Goal: Information Seeking & Learning: Learn about a topic

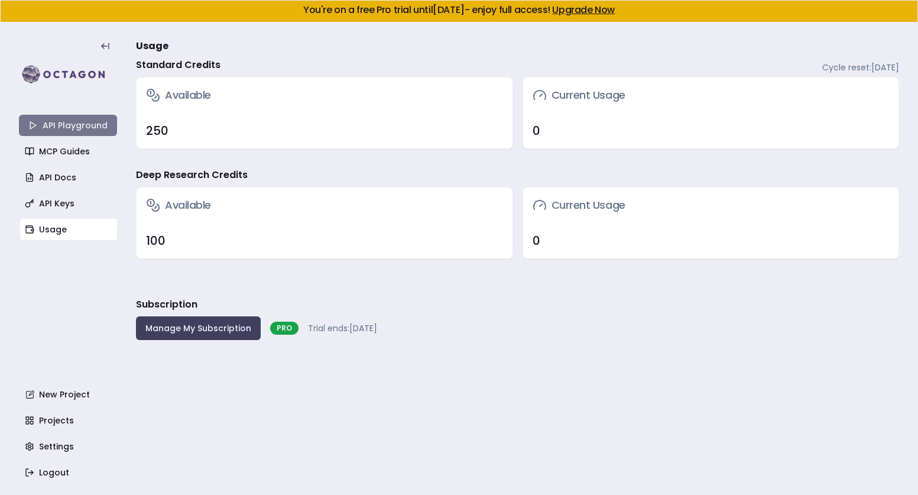
click at [59, 127] on link "API Playground" at bounding box center [68, 125] width 98 height 21
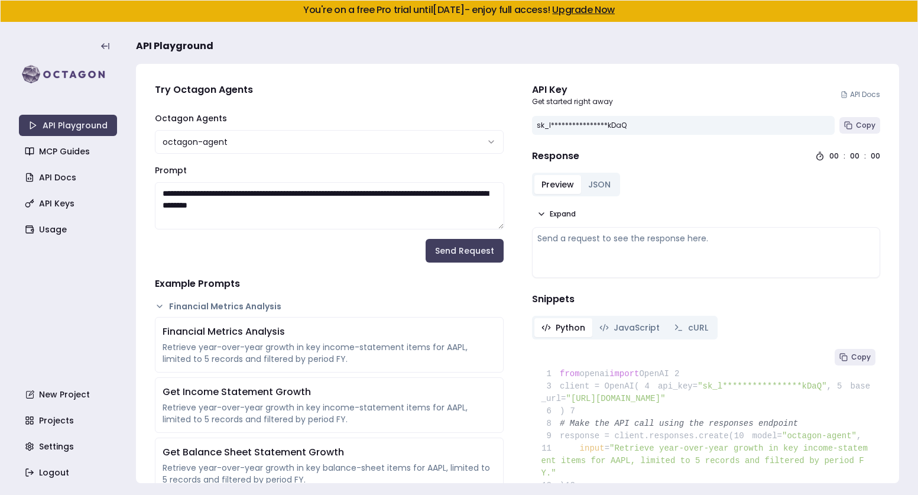
click at [412, 144] on html "**********" at bounding box center [459, 247] width 918 height 495
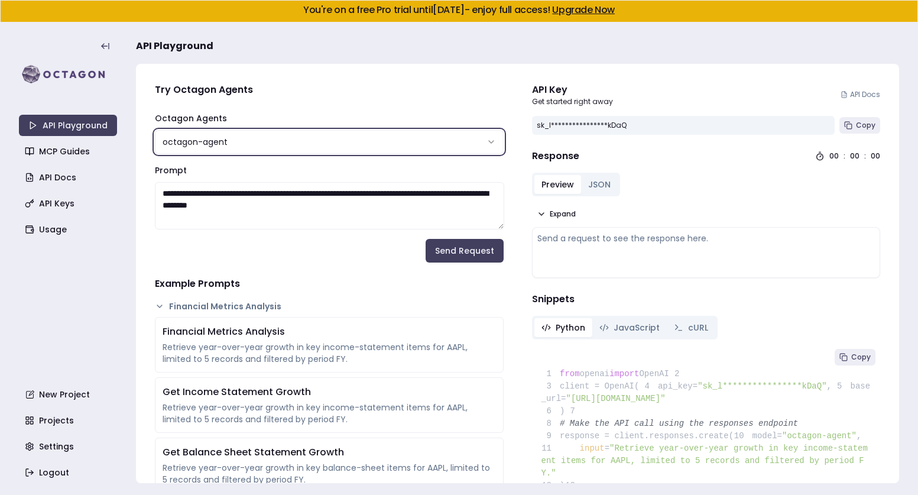
click at [411, 142] on html "**********" at bounding box center [459, 247] width 918 height 495
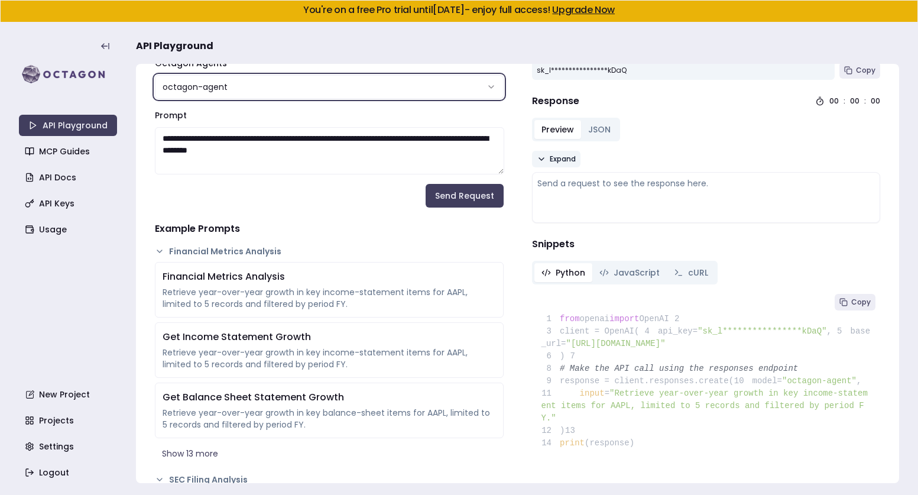
scroll to position [65, 0]
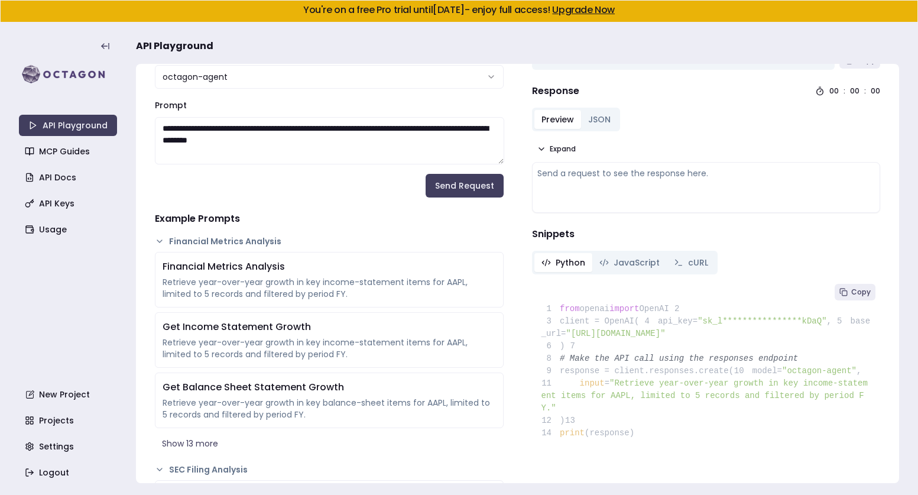
click at [602, 120] on button "JSON" at bounding box center [599, 119] width 37 height 19
click at [558, 121] on button "Preview" at bounding box center [557, 119] width 47 height 19
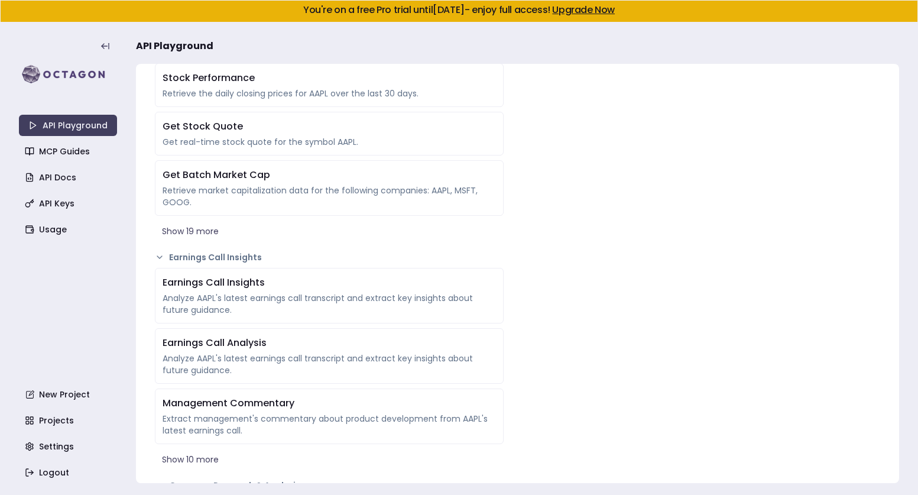
scroll to position [873, 0]
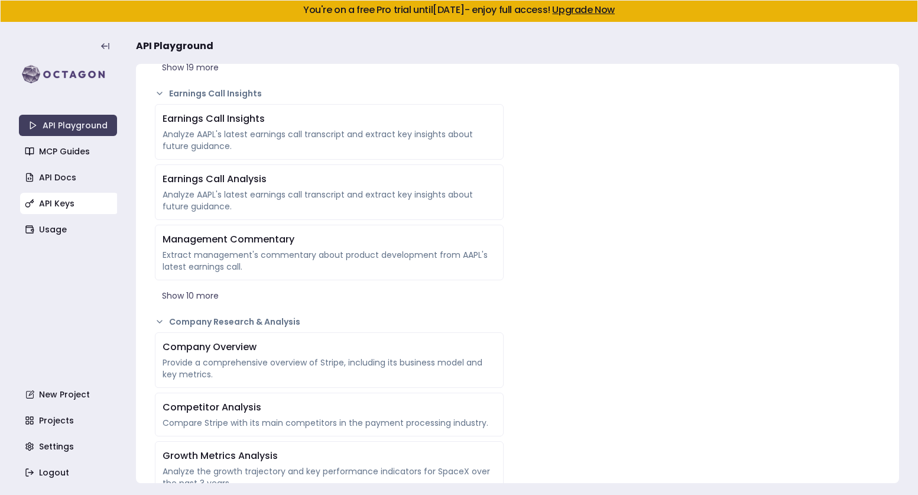
click at [60, 206] on link "API Keys" at bounding box center [69, 203] width 98 height 21
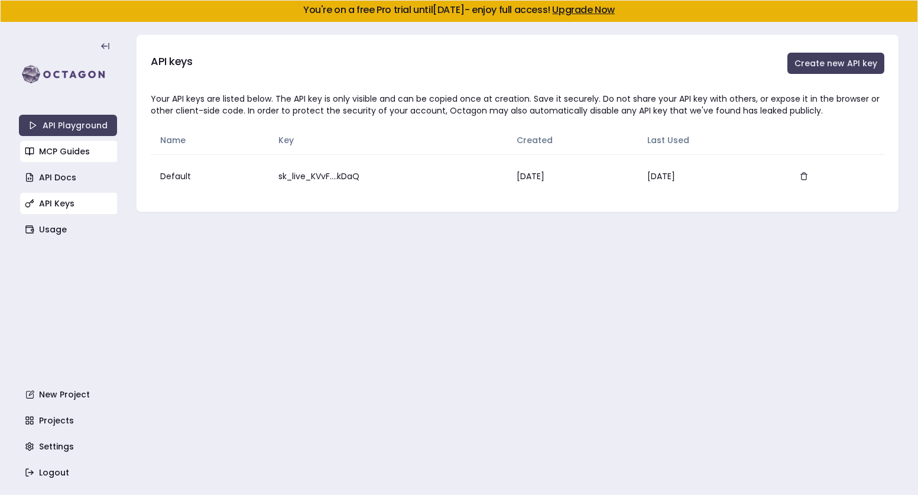
click at [68, 150] on link "MCP Guides" at bounding box center [69, 151] width 98 height 21
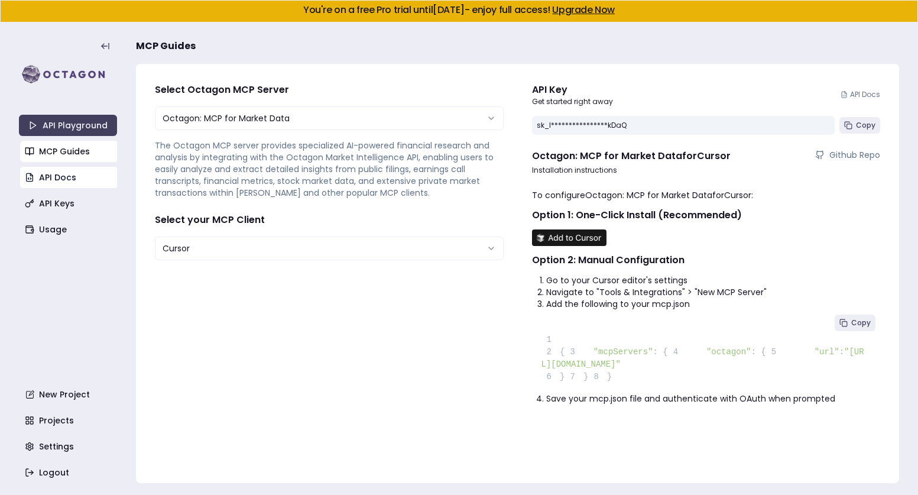
click at [67, 171] on link "API Docs" at bounding box center [69, 177] width 98 height 21
click at [81, 132] on link "API Playground" at bounding box center [68, 125] width 98 height 21
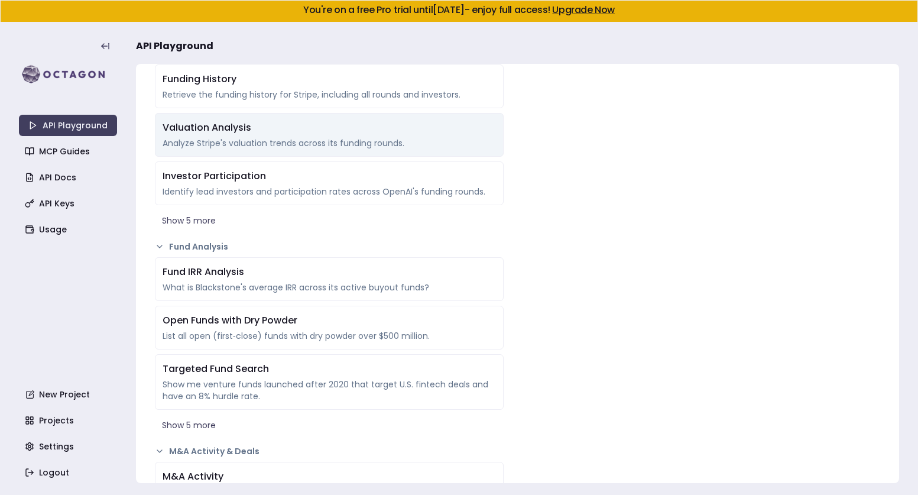
scroll to position [1369, 0]
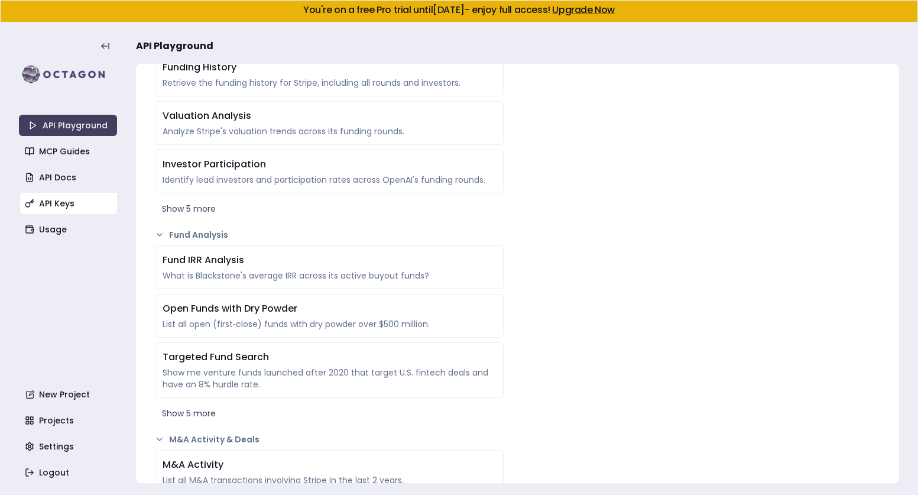
click at [67, 206] on link "API Keys" at bounding box center [69, 203] width 98 height 21
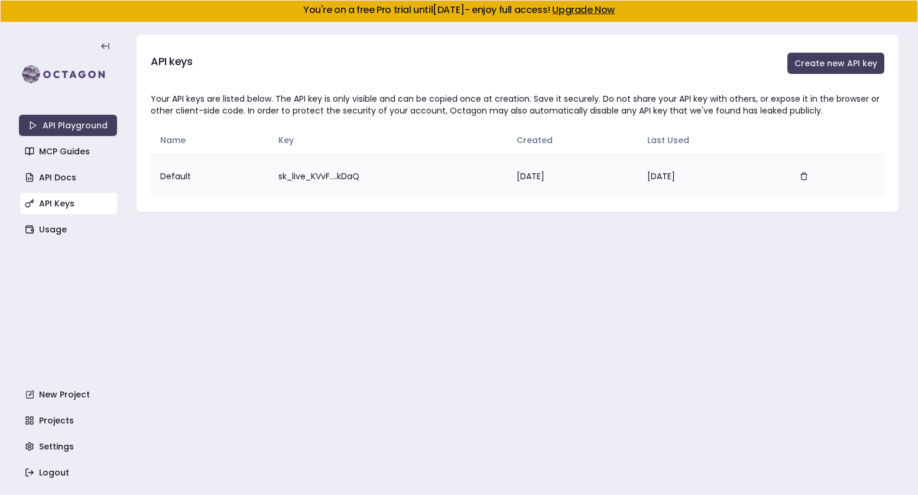
click at [663, 176] on td "Aug 26, 2025" at bounding box center [710, 175] width 145 height 43
click at [61, 74] on img at bounding box center [68, 75] width 98 height 24
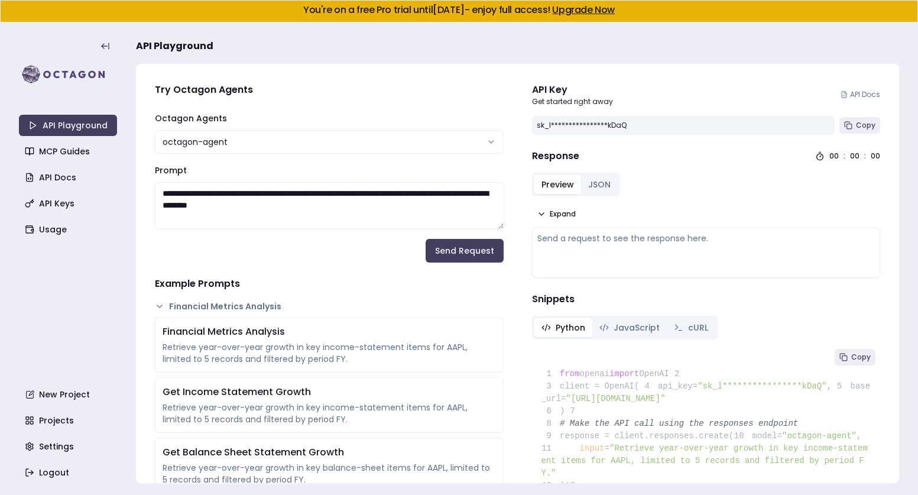
click at [288, 139] on html "**********" at bounding box center [459, 247] width 918 height 495
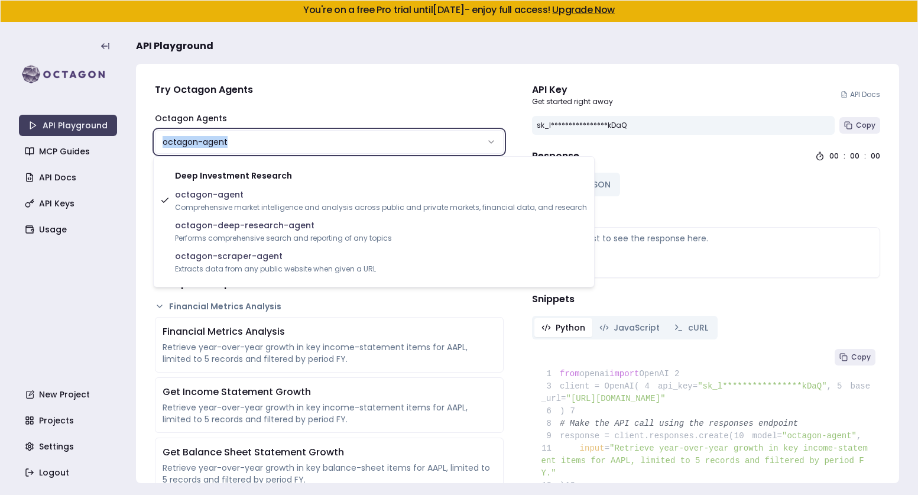
click at [288, 139] on html "**********" at bounding box center [459, 247] width 918 height 495
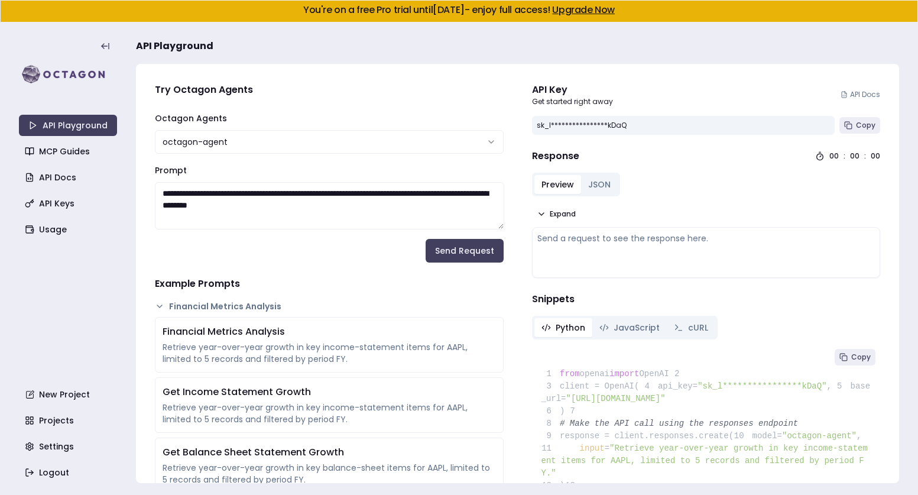
click at [287, 192] on textarea "**********" at bounding box center [329, 205] width 349 height 47
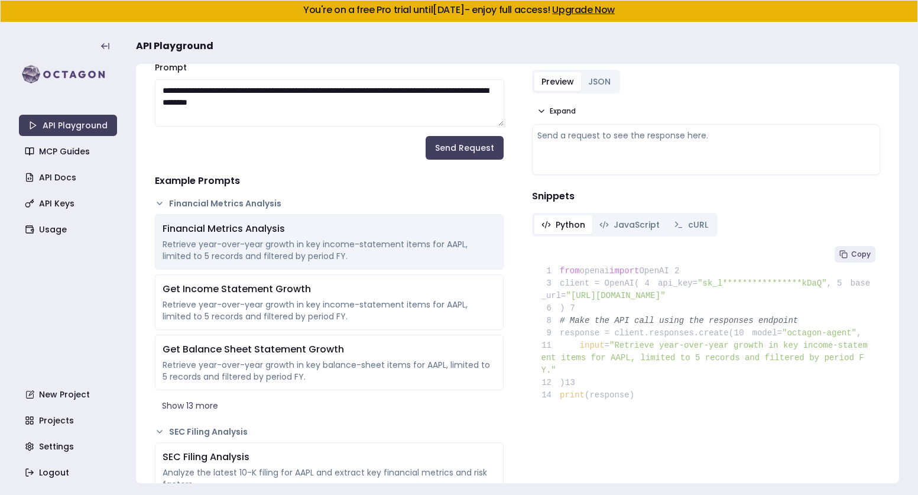
scroll to position [105, 0]
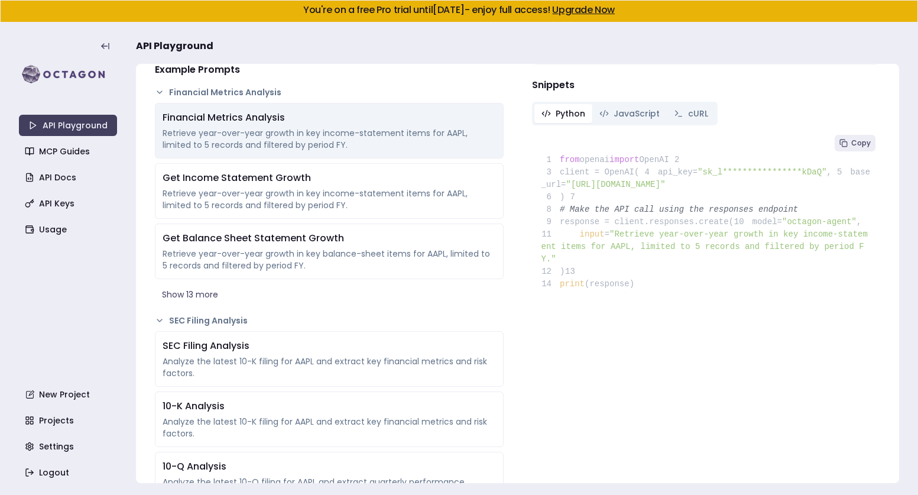
click at [313, 114] on div "Financial Metrics Analysis" at bounding box center [329, 118] width 333 height 14
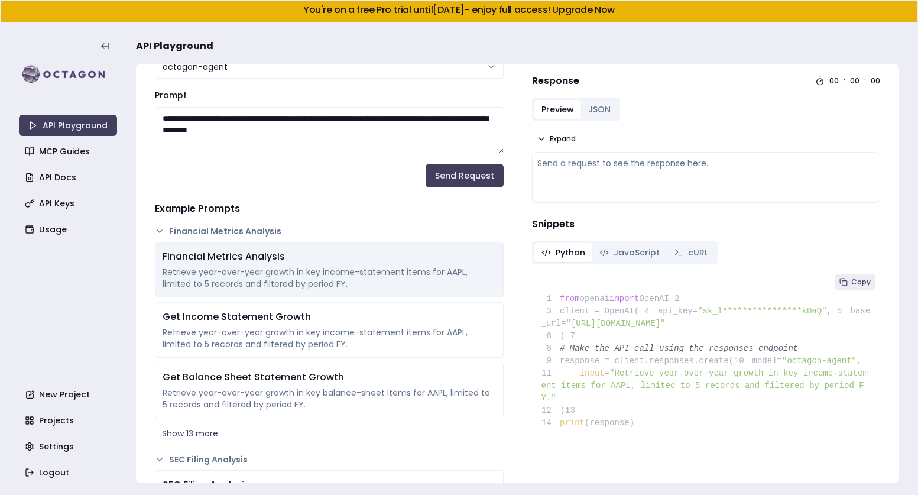
scroll to position [0, 0]
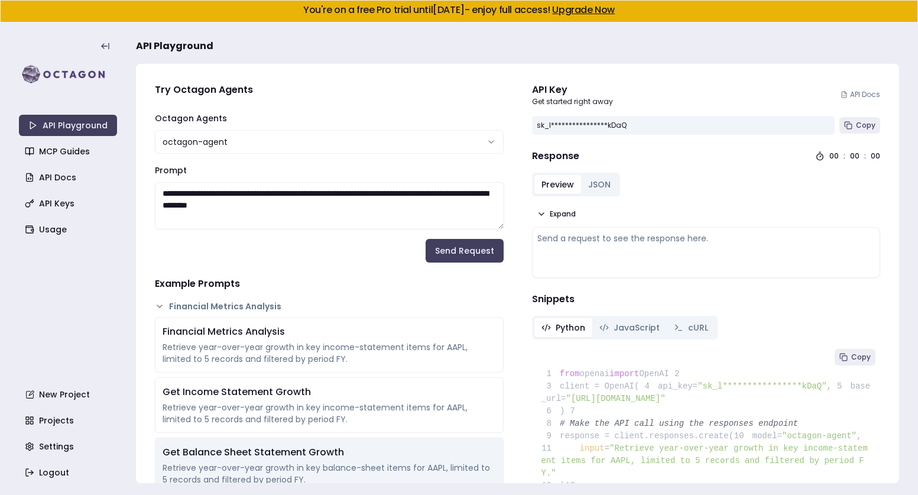
click at [327, 443] on div "Get Balance Sheet Statement Growth Retrieve year-over-year growth in key balanc…" at bounding box center [329, 465] width 349 height 56
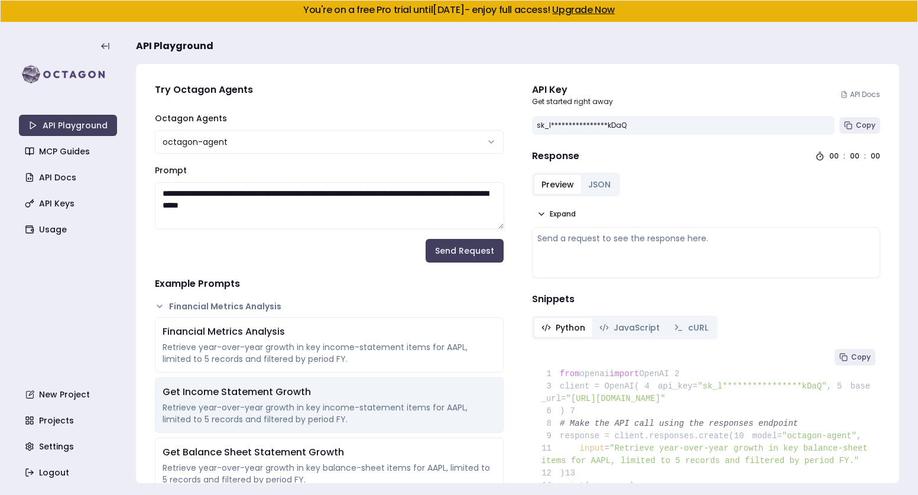
click at [326, 415] on div "Retrieve year-over-year growth in key income-statement items for AAPL, limited …" at bounding box center [329, 413] width 333 height 24
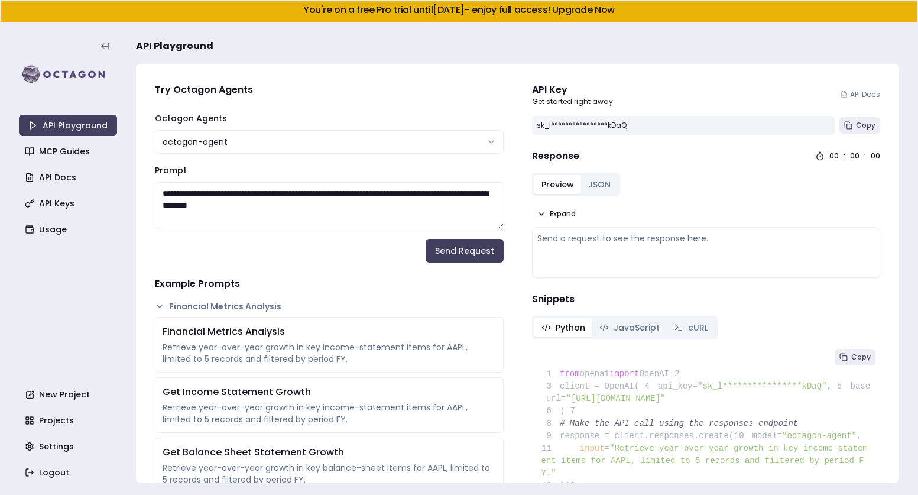
click at [325, 373] on div "Financial Metrics Analysis Retrieve year-over-year growth in key income-stateme…" at bounding box center [329, 418] width 349 height 202
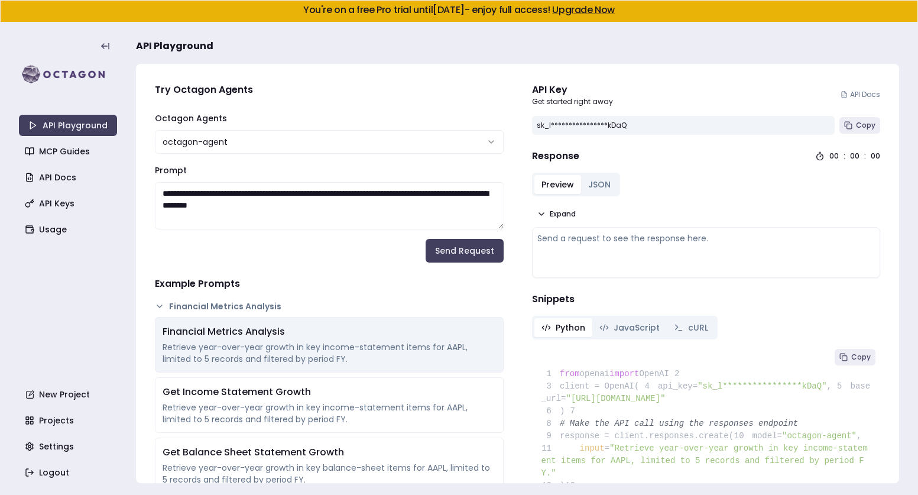
click at [317, 351] on div "Retrieve year-over-year growth in key income-statement items for AAPL, limited …" at bounding box center [329, 353] width 333 height 24
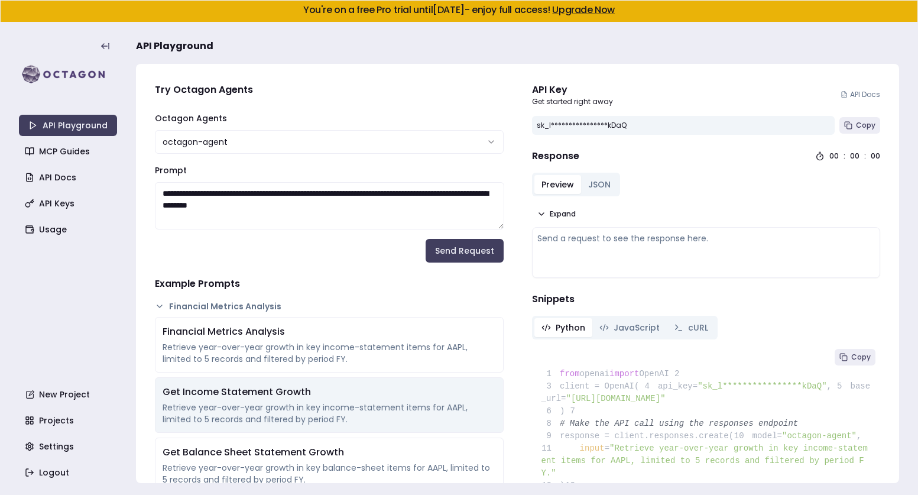
click at [301, 410] on div "Retrieve year-over-year growth in key income-statement items for AAPL, limited …" at bounding box center [329, 413] width 333 height 24
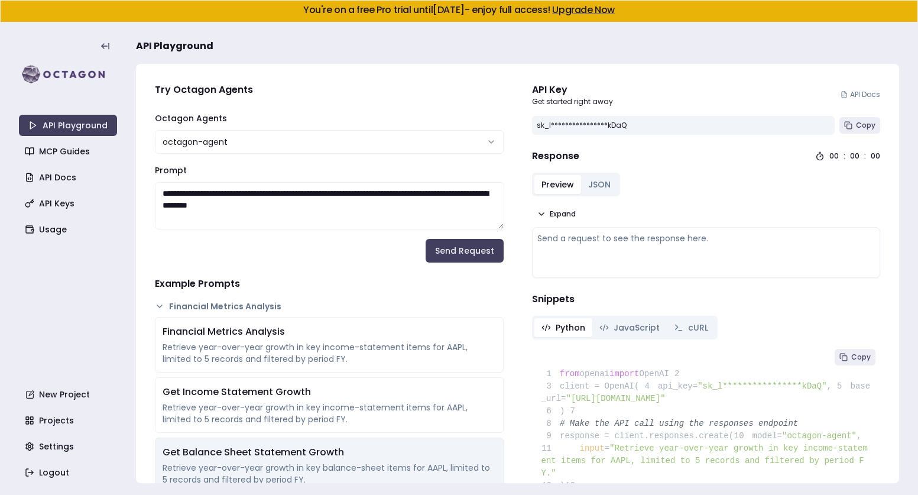
click at [301, 459] on div "Get Balance Sheet Statement Growth" at bounding box center [329, 452] width 333 height 14
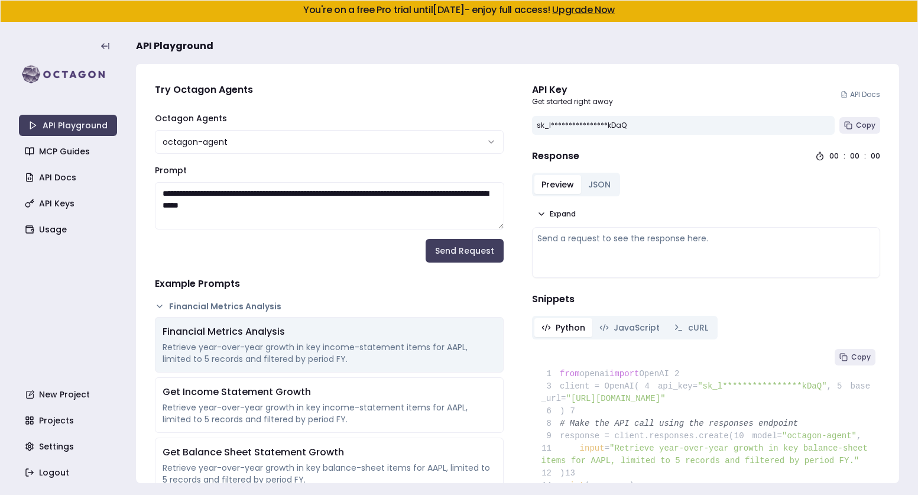
click at [300, 352] on div "Retrieve year-over-year growth in key income-statement items for AAPL, limited …" at bounding box center [329, 353] width 333 height 24
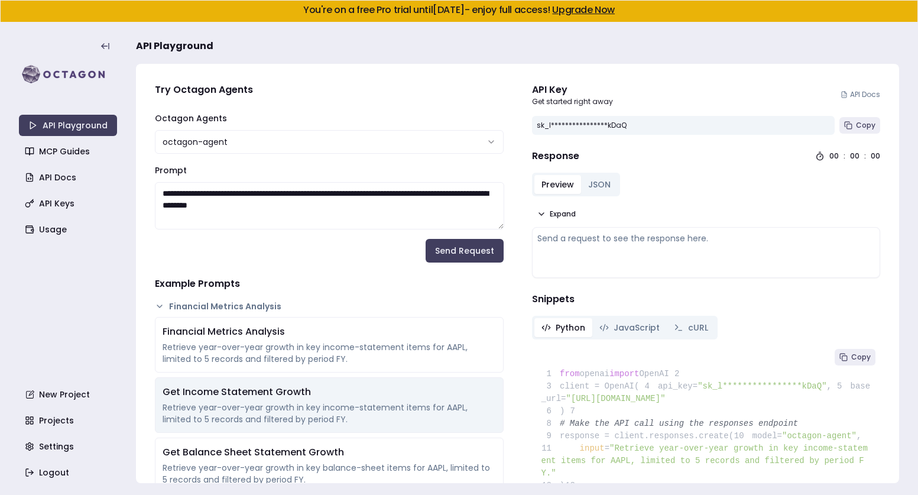
click at [300, 406] on div "Retrieve year-over-year growth in key income-statement items for AAPL, limited …" at bounding box center [329, 413] width 333 height 24
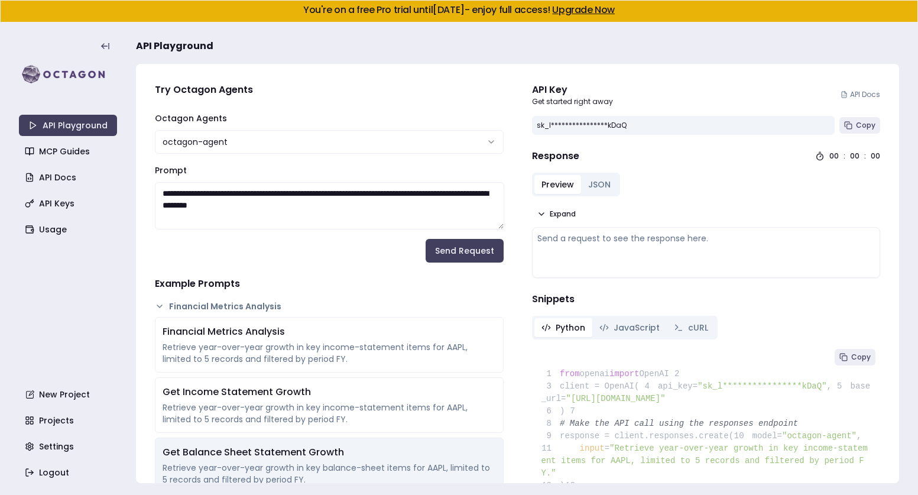
click at [301, 445] on div "Get Balance Sheet Statement Growth" at bounding box center [329, 452] width 333 height 14
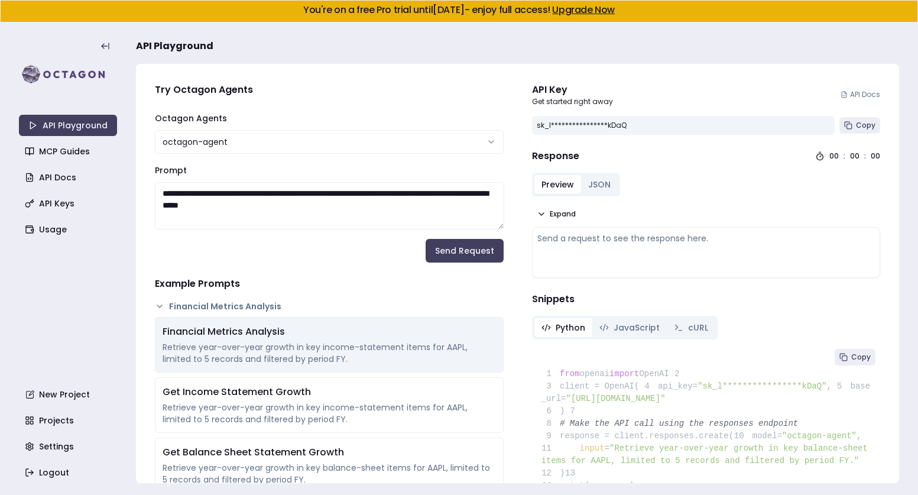
click at [301, 327] on div "Financial Metrics Analysis" at bounding box center [329, 331] width 333 height 14
type textarea "**********"
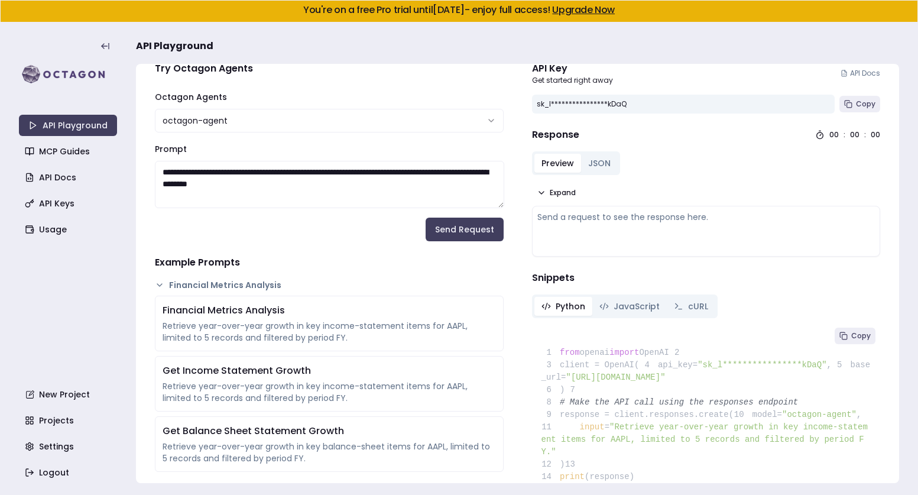
scroll to position [25, 0]
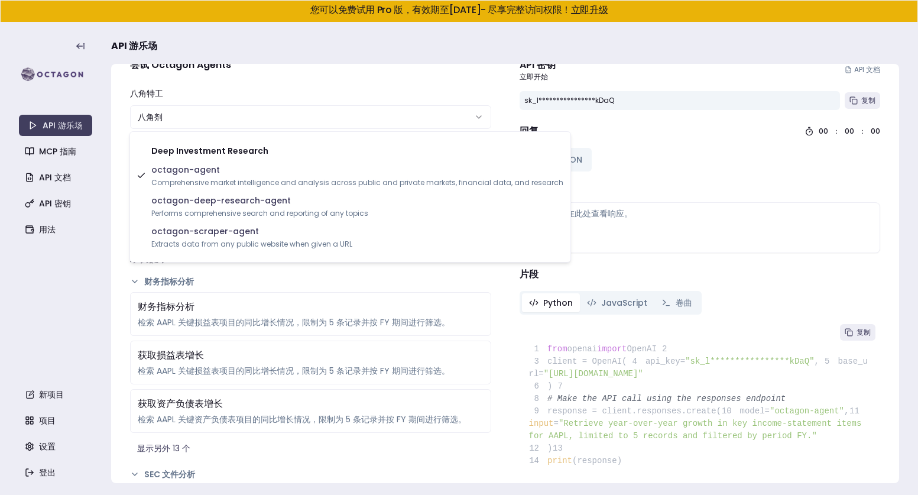
click at [277, 118] on html "**********" at bounding box center [459, 247] width 918 height 495
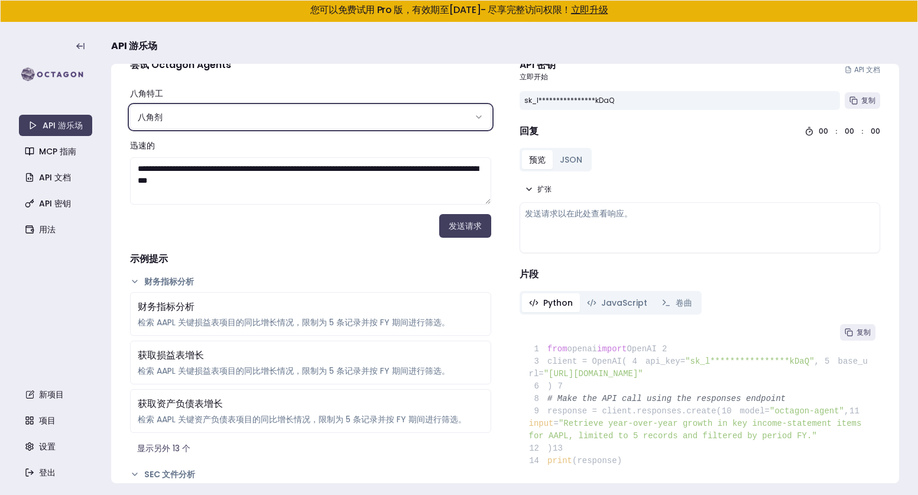
click at [289, 83] on html "**********" at bounding box center [459, 247] width 918 height 495
click at [43, 238] on link "用法" at bounding box center [56, 229] width 73 height 21
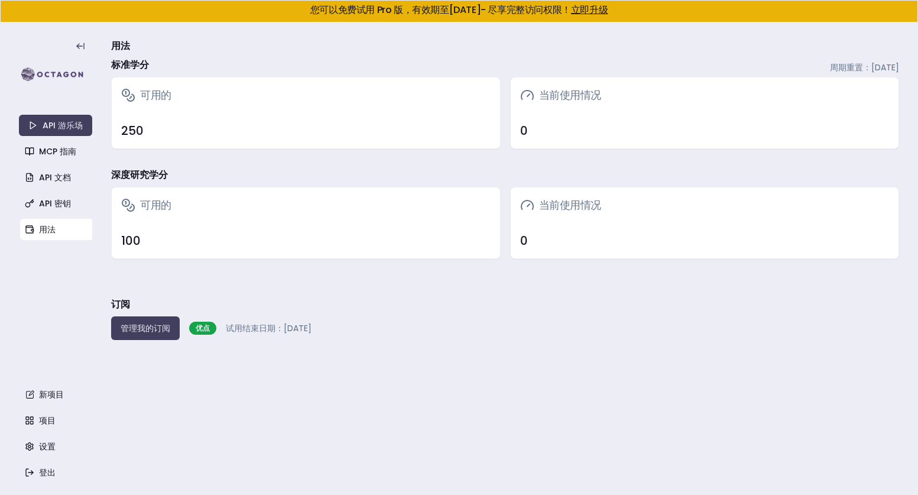
click at [168, 115] on div "250" at bounding box center [306, 130] width 388 height 35
click at [150, 331] on font "管理我的订阅" at bounding box center [146, 328] width 50 height 12
click at [533, 48] on h3 "用法" at bounding box center [505, 46] width 788 height 24
click at [137, 125] on font "250" at bounding box center [132, 130] width 22 height 17
click at [202, 334] on div "优点" at bounding box center [202, 327] width 27 height 13
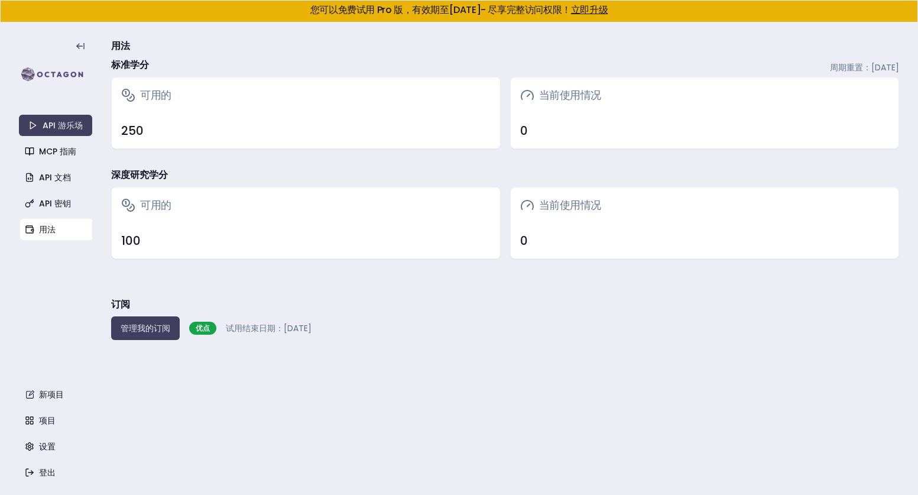
click at [202, 330] on font "优点" at bounding box center [203, 328] width 14 height 10
click at [142, 239] on div "100" at bounding box center [305, 240] width 369 height 17
click at [762, 96] on div "当前使用情况" at bounding box center [705, 94] width 388 height 35
click at [50, 181] on font "API 文档" at bounding box center [55, 177] width 32 height 12
click at [58, 205] on font "API 密钥" at bounding box center [55, 203] width 32 height 12
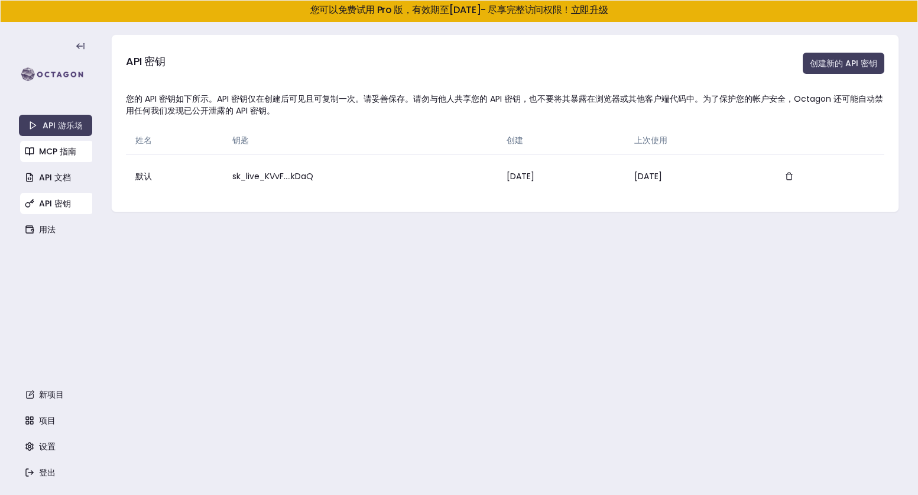
click at [62, 154] on font "MCP 指南" at bounding box center [57, 151] width 37 height 12
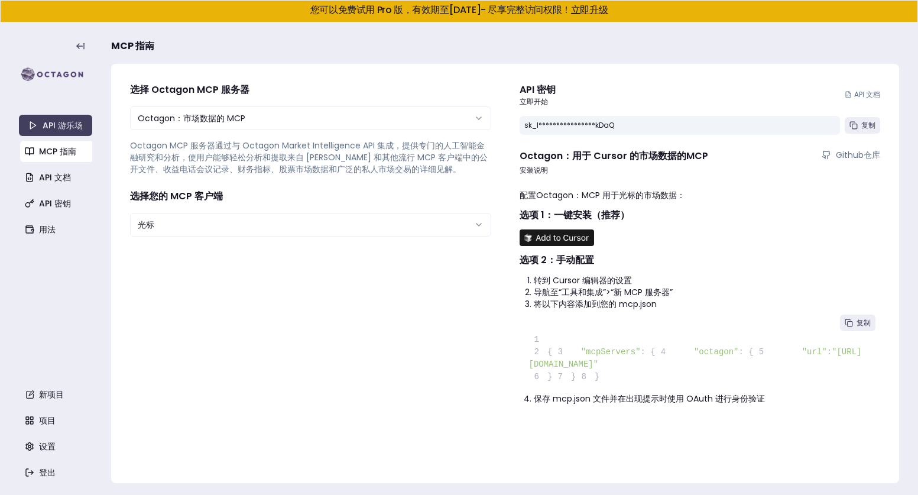
click at [282, 116] on button "Octagon：市场数据的 MCP" at bounding box center [310, 118] width 361 height 24
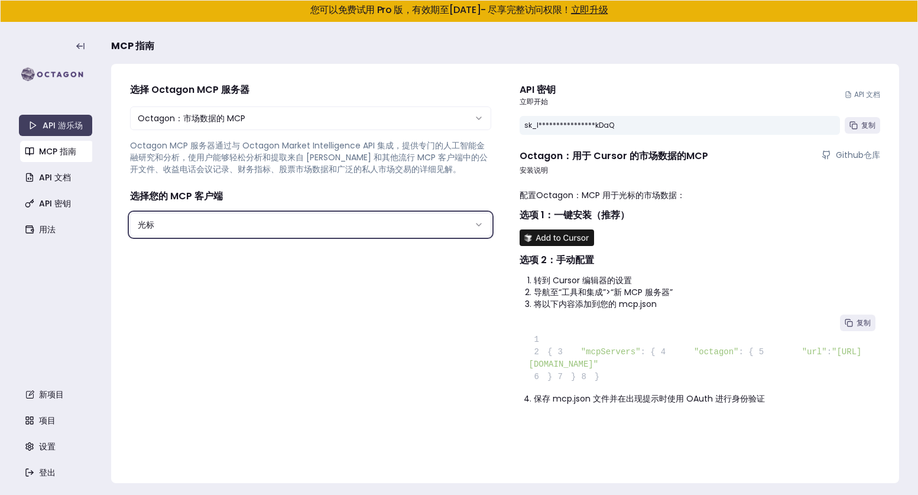
click at [454, 222] on button "光标" at bounding box center [310, 225] width 361 height 24
click at [459, 228] on button "光标" at bounding box center [310, 225] width 361 height 24
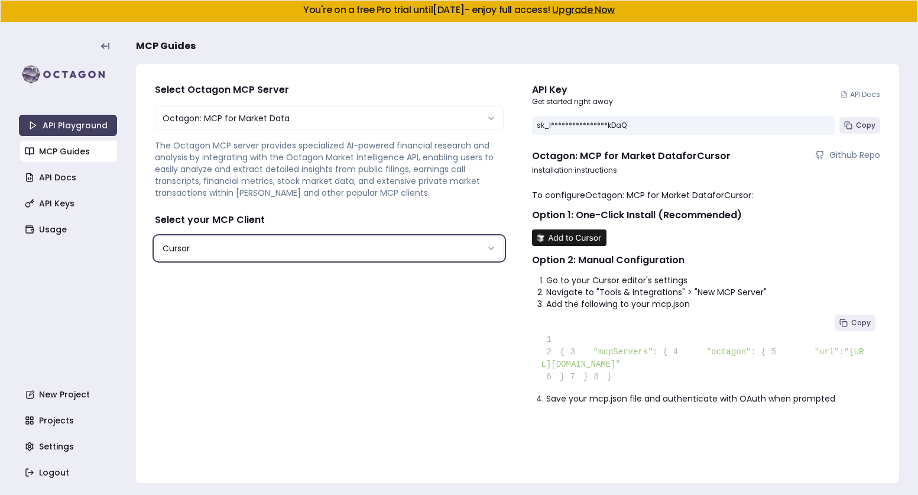
click at [405, 253] on button "Cursor" at bounding box center [329, 248] width 349 height 24
click at [460, 249] on button "Cursor" at bounding box center [329, 248] width 349 height 24
click at [491, 249] on icon "button" at bounding box center [490, 247] width 9 height 9
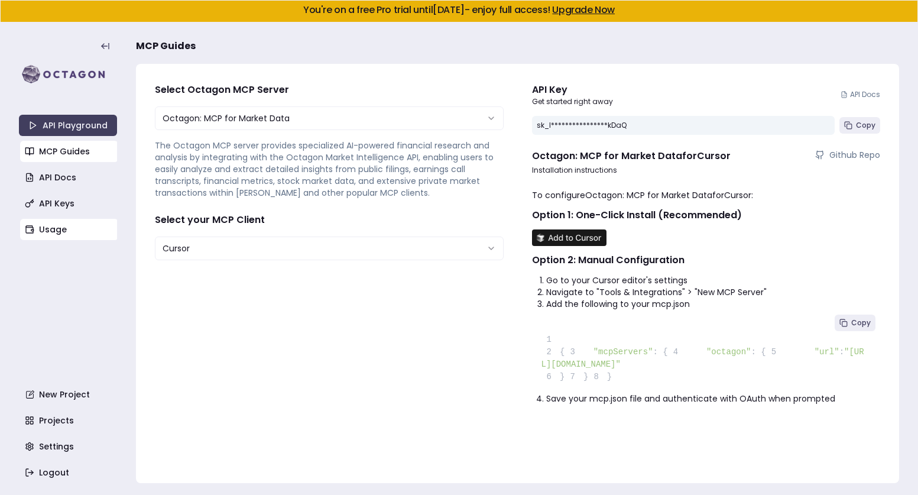
click at [63, 220] on link "Usage" at bounding box center [69, 229] width 98 height 21
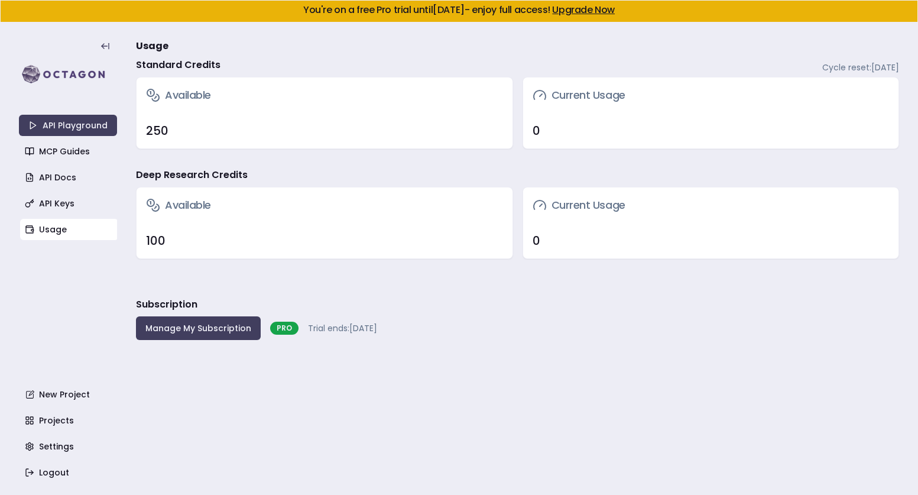
click at [308, 325] on span "Trial ends: September 10, 2025" at bounding box center [342, 328] width 69 height 12
click at [369, 326] on span "Trial ends: September 10, 2025" at bounding box center [342, 328] width 69 height 12
click at [210, 330] on button "Manage My Subscription" at bounding box center [198, 328] width 125 height 24
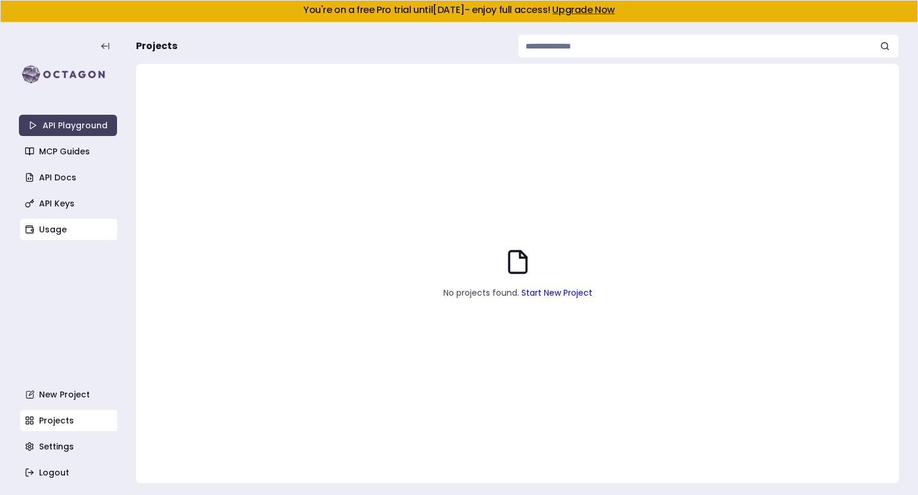
click at [57, 227] on link "Usage" at bounding box center [69, 229] width 98 height 21
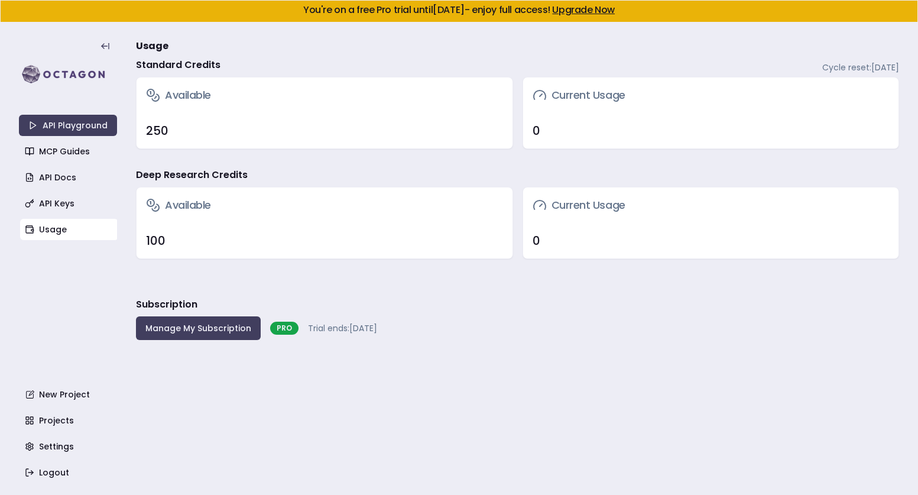
click at [822, 65] on span "Cycle reset: [DATE]" at bounding box center [860, 67] width 77 height 12
click at [316, 326] on span "Trial ends: [DATE]" at bounding box center [342, 328] width 69 height 12
click at [285, 332] on div "PRO" at bounding box center [284, 327] width 28 height 13
click at [69, 426] on link "Projects" at bounding box center [69, 420] width 98 height 21
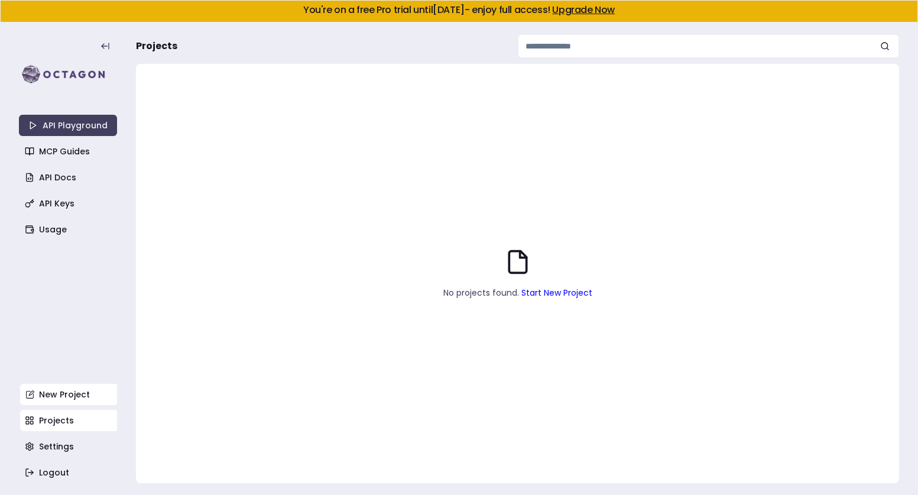
click at [67, 394] on link "New Project" at bounding box center [69, 394] width 98 height 21
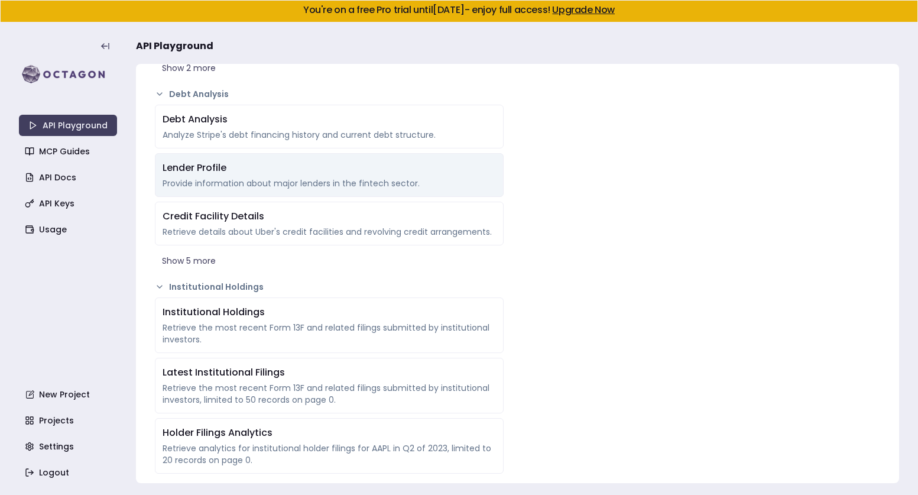
scroll to position [2139, 0]
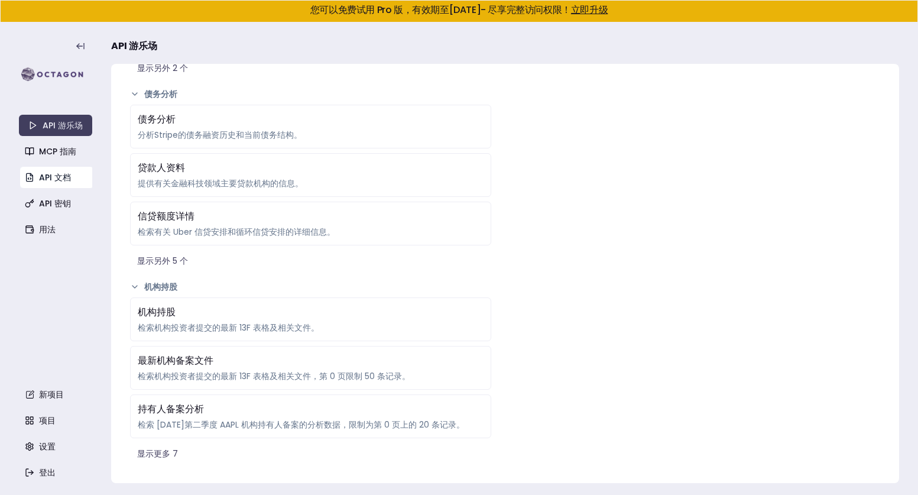
click at [47, 181] on font "API 文档" at bounding box center [55, 177] width 32 height 12
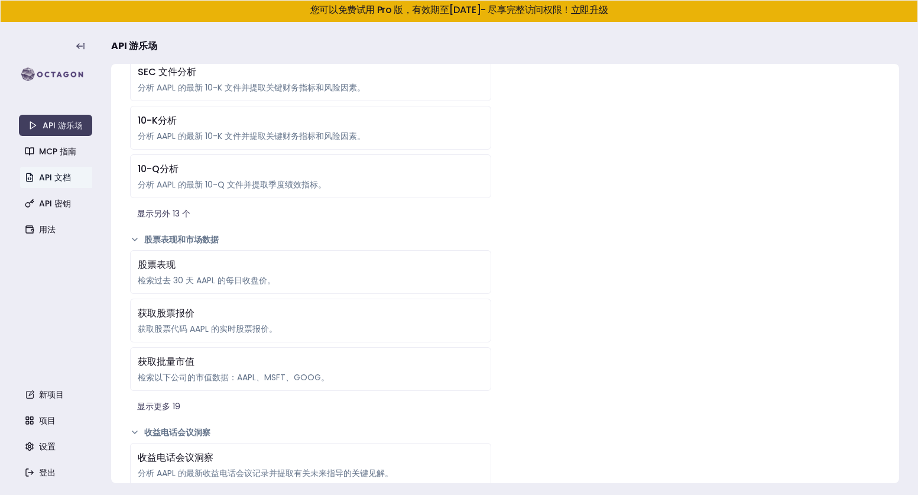
scroll to position [0, 0]
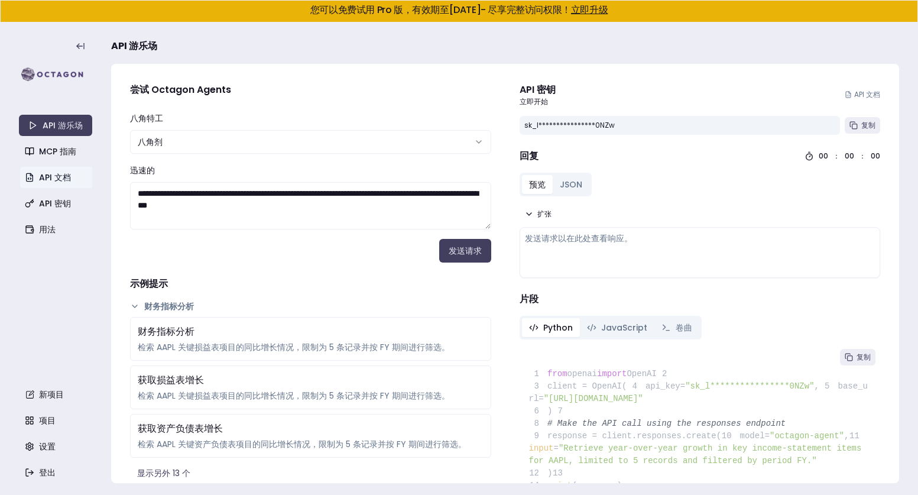
click at [391, 194] on textarea "**********" at bounding box center [310, 205] width 361 height 47
click at [397, 154] on form "**********" at bounding box center [310, 186] width 361 height 151
click at [395, 142] on html "**********" at bounding box center [459, 247] width 918 height 495
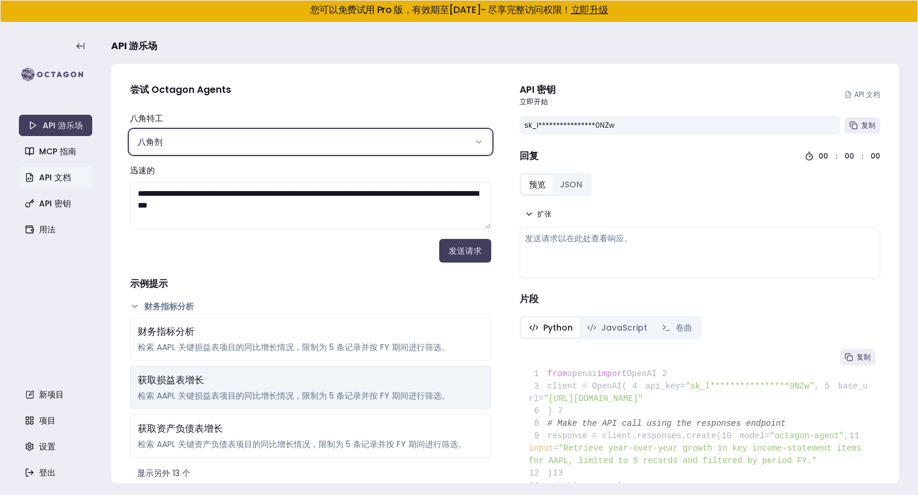
click at [284, 368] on html "**********" at bounding box center [459, 247] width 918 height 495
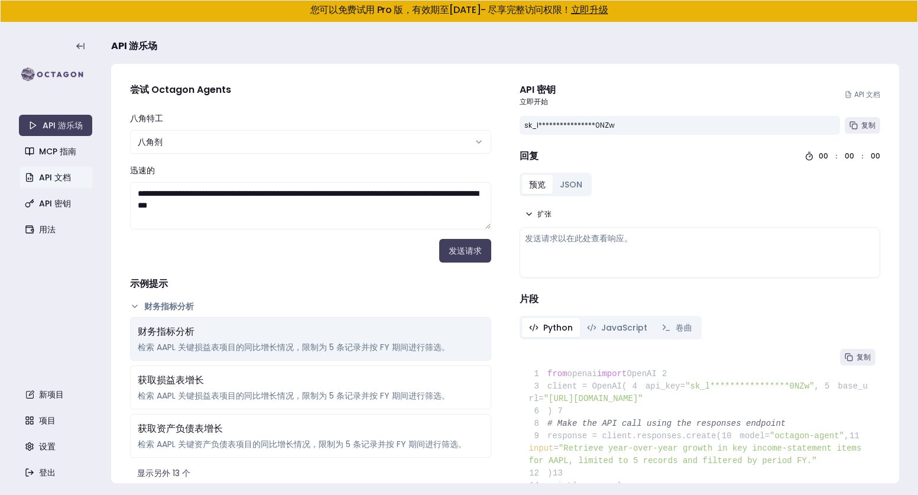
click at [282, 351] on font "检索 AAPL 关键损益表项目的同比增长情况，限制为 5 条记录并按 FY 期间进行筛选。" at bounding box center [294, 347] width 312 height 12
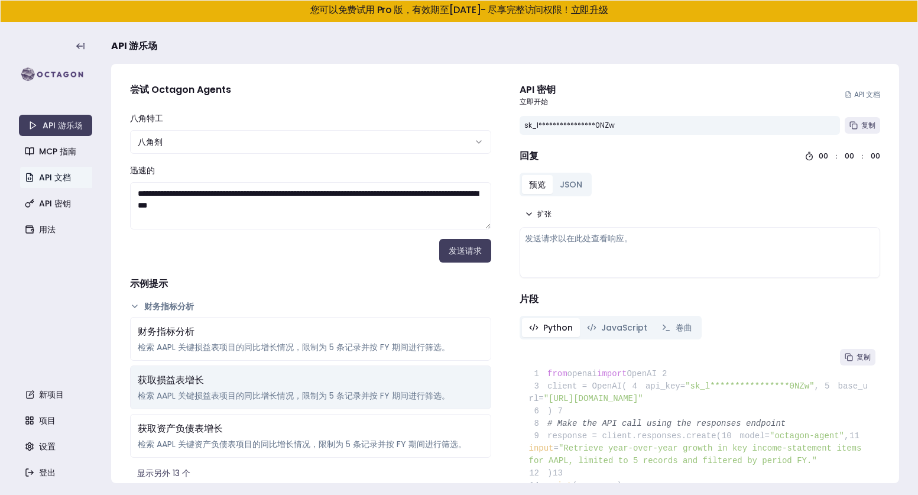
click at [277, 383] on div "获取损益表增长" at bounding box center [311, 380] width 346 height 14
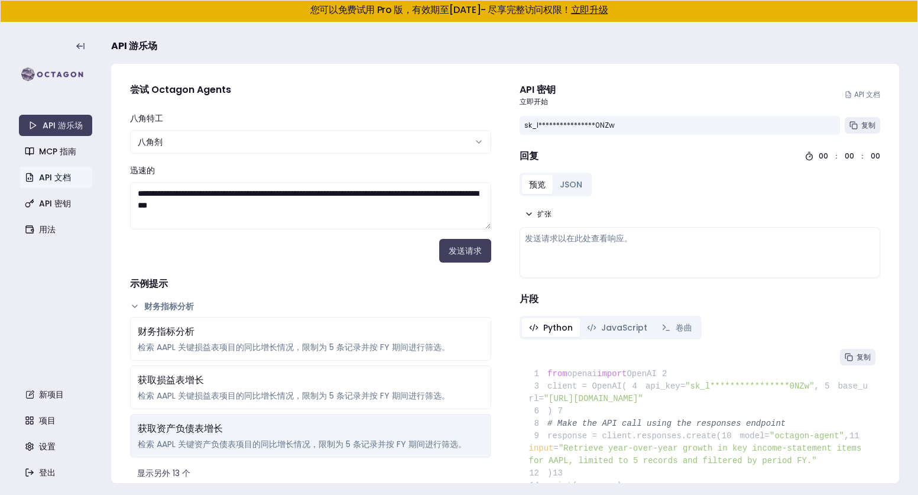
click at [268, 434] on div "获取资产负债表增长" at bounding box center [311, 428] width 346 height 14
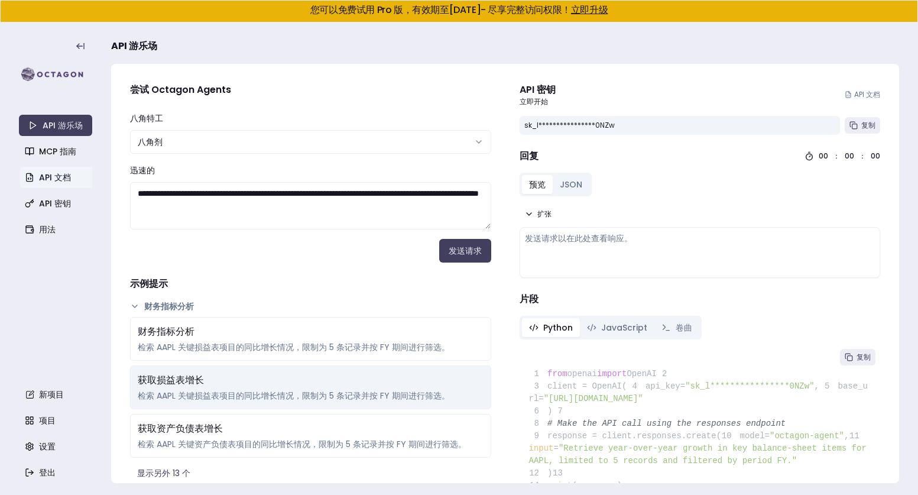
click at [265, 379] on div "获取损益表增长" at bounding box center [311, 380] width 346 height 14
type textarea "**********"
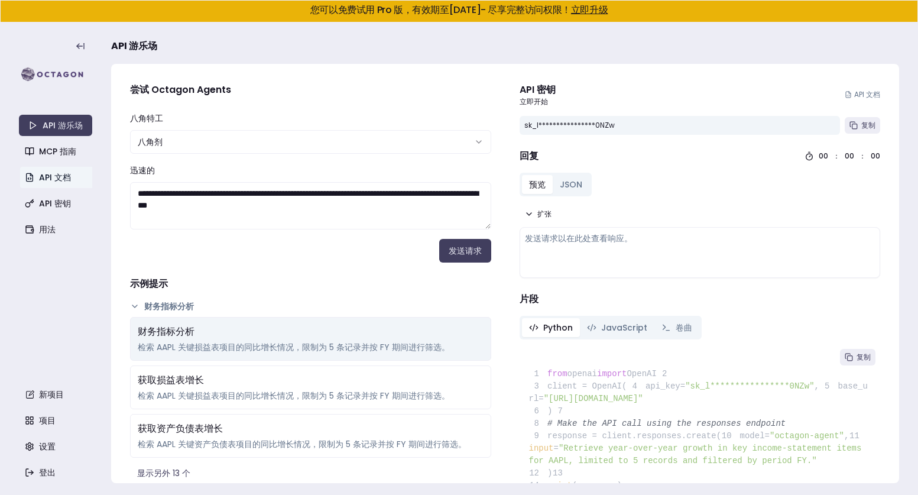
click at [265, 332] on div "财务指标分析" at bounding box center [311, 331] width 346 height 14
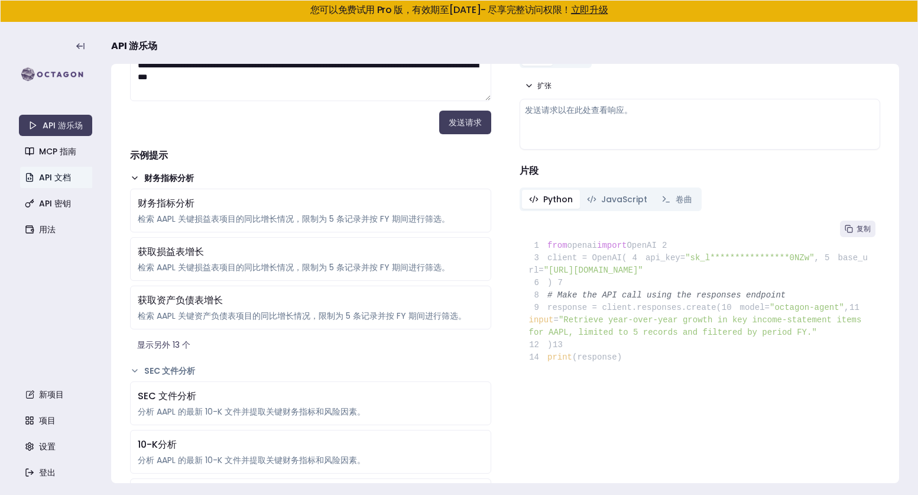
scroll to position [148, 0]
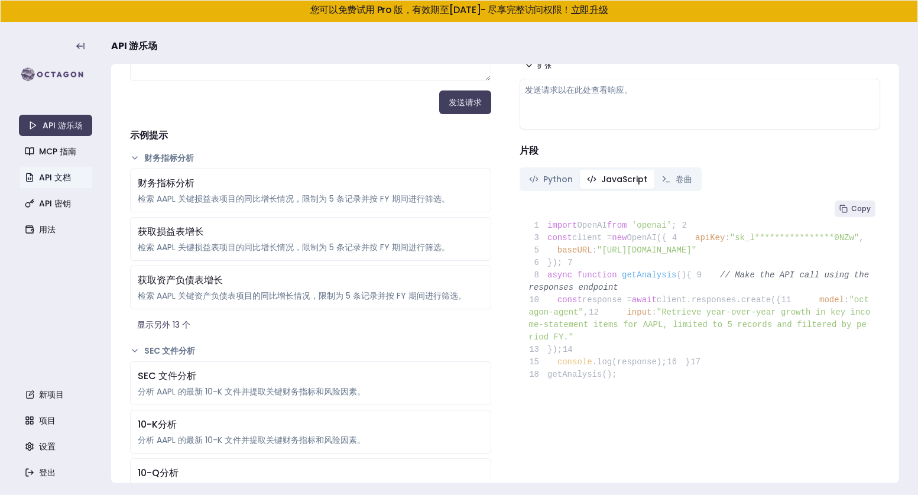
click at [625, 177] on font "JavaScript" at bounding box center [624, 179] width 46 height 12
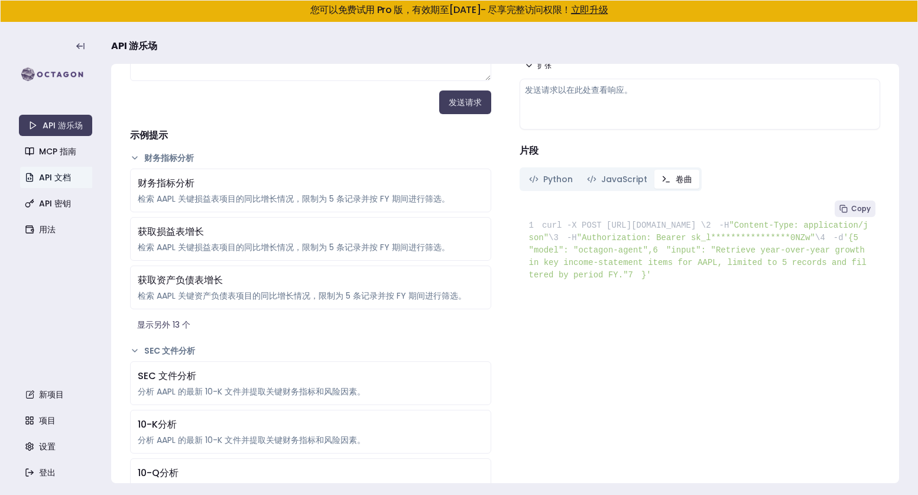
click at [668, 184] on button "卷曲" at bounding box center [676, 179] width 45 height 19
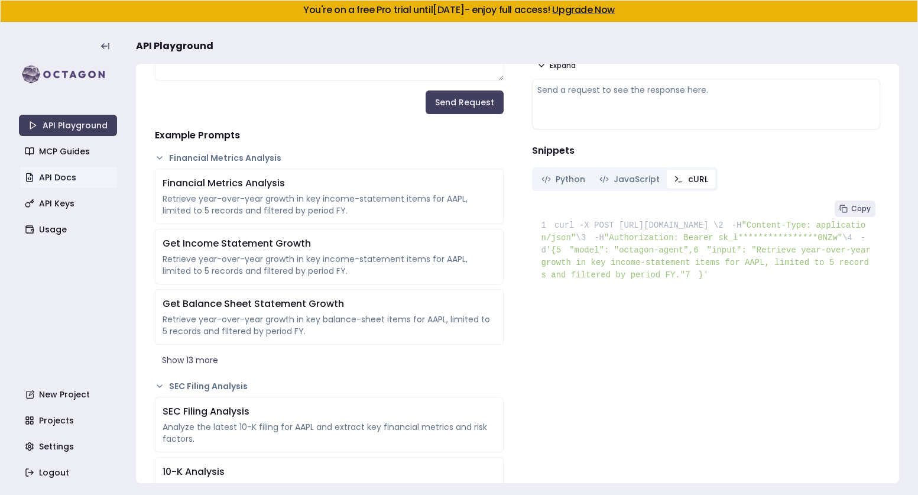
click at [706, 53] on h3 "API Playground" at bounding box center [517, 46] width 763 height 24
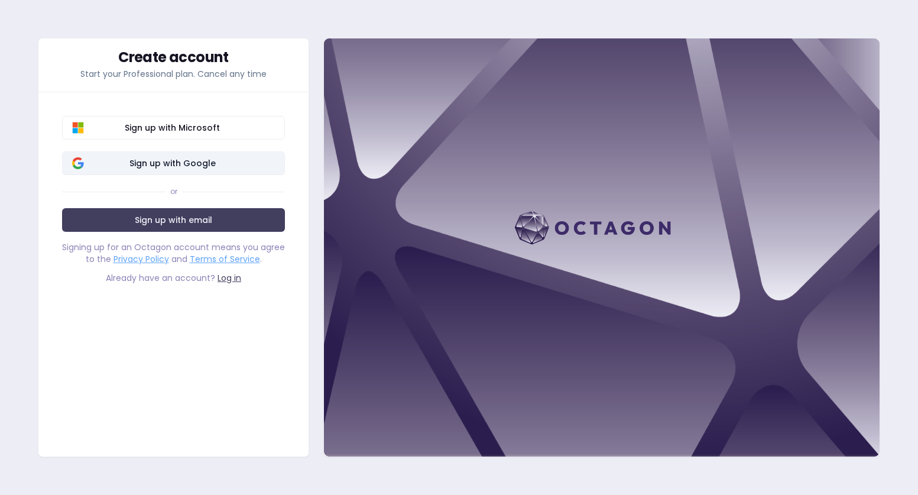
click at [223, 158] on span "Sign up with Google" at bounding box center [172, 163] width 205 height 12
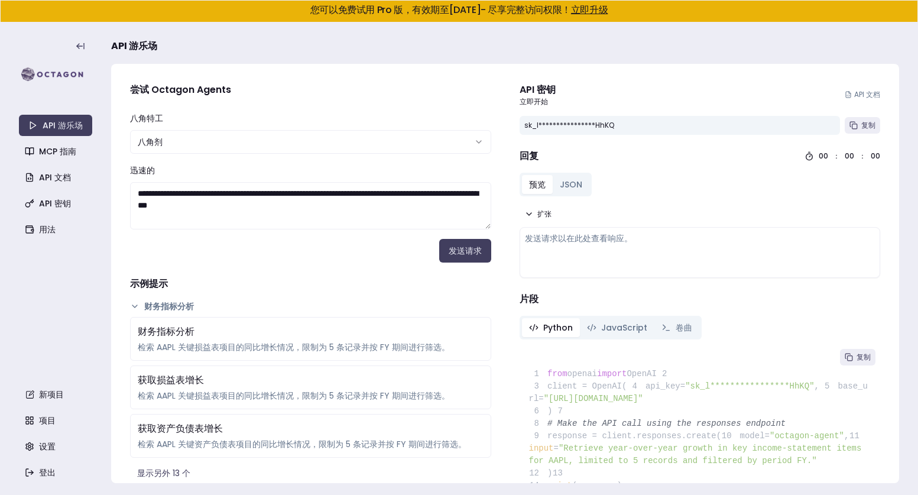
click at [667, 95] on div "API 密钥 立即开始 API 文档" at bounding box center [699, 95] width 361 height 24
click at [571, 184] on font "JSON" at bounding box center [571, 184] width 22 height 12
click at [542, 185] on font "预览" at bounding box center [537, 184] width 17 height 12
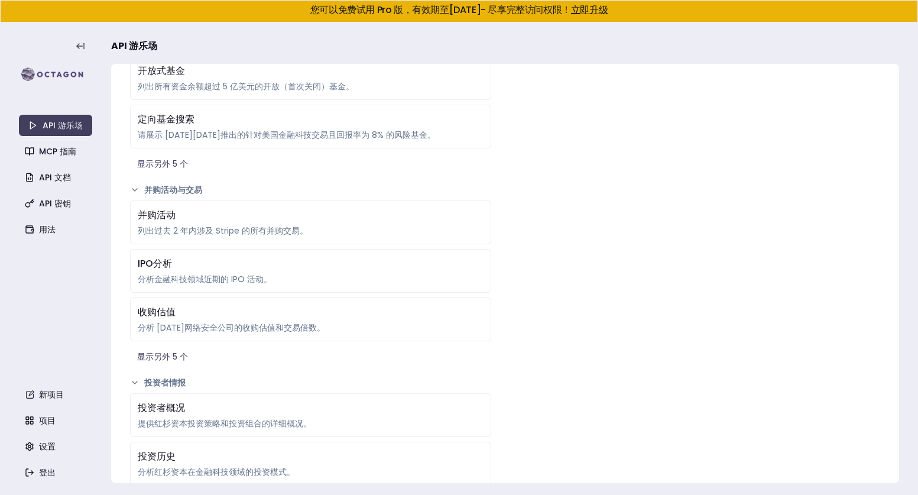
scroll to position [1517, 0]
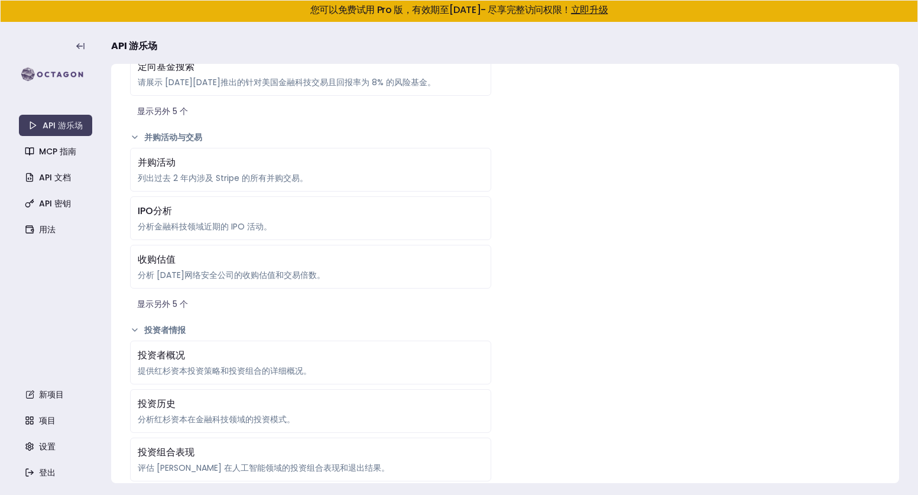
click at [607, 12] on font "立即升级" at bounding box center [589, 10] width 37 height 14
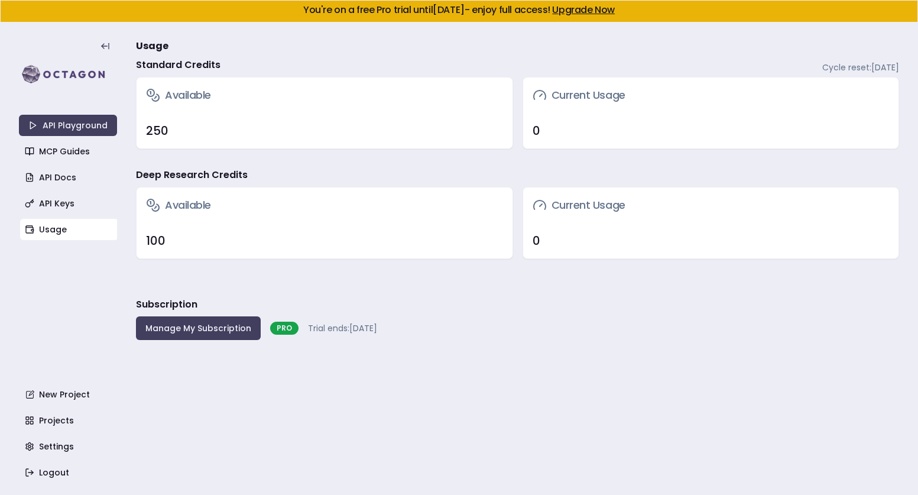
click at [629, 165] on main "Usage Standard Credits Cycle reset: [DATE] Available 250 Current Usage 0 Deep R…" at bounding box center [517, 258] width 763 height 472
click at [230, 339] on button "Manage My Subscription" at bounding box center [198, 328] width 125 height 24
